Goal: Information Seeking & Learning: Stay updated

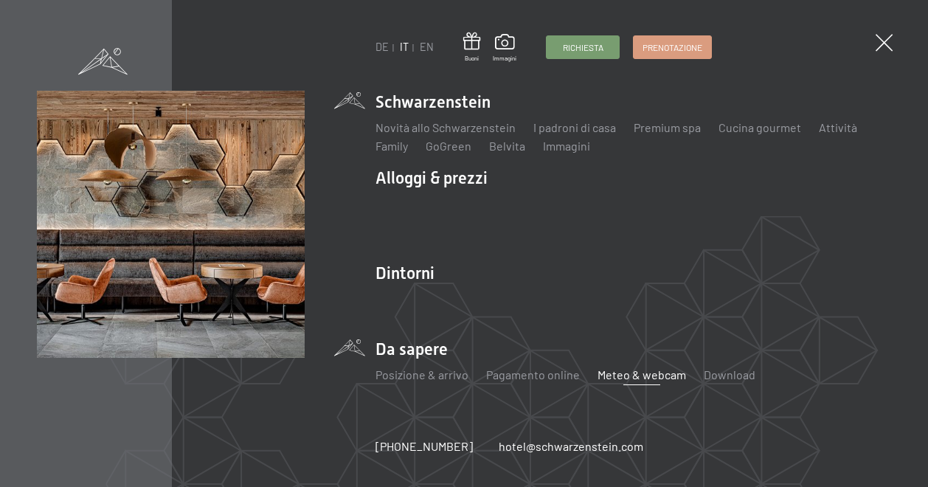
click at [618, 373] on link "Meteo & webcam" at bounding box center [642, 374] width 89 height 14
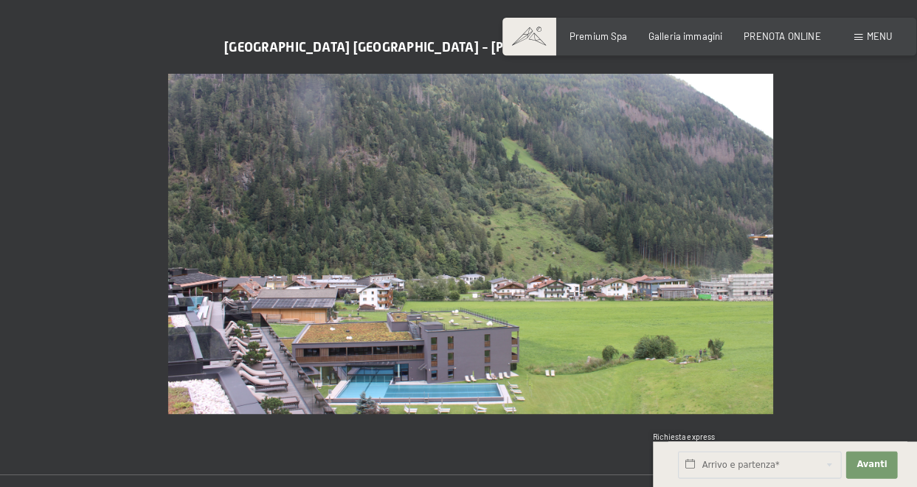
scroll to position [589, 0]
